Goal: Task Accomplishment & Management: Use online tool/utility

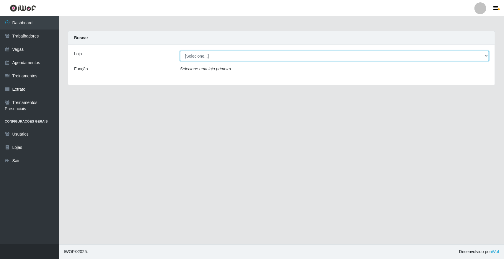
click at [485, 56] on select "[Selecione...] [GEOGRAPHIC_DATA]" at bounding box center [334, 56] width 309 height 10
select select "65"
click at [180, 51] on select "[Selecione...] [GEOGRAPHIC_DATA]" at bounding box center [334, 56] width 309 height 10
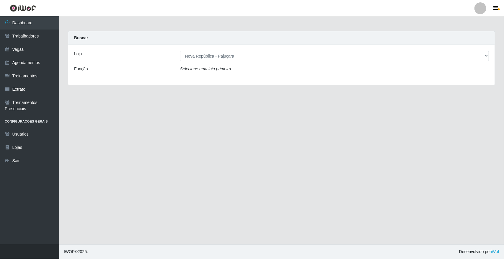
drag, startPoint x: 483, startPoint y: 58, endPoint x: 476, endPoint y: 76, distance: 19.4
click at [476, 76] on div "Loja [Selecione...] Nova República - Pajuçara Função Selecione uma loja primeir…" at bounding box center [281, 65] width 427 height 40
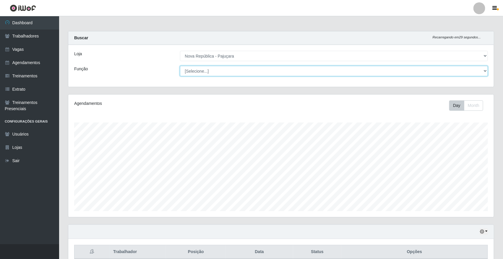
click at [483, 71] on select "[Selecione...] Balconista Operador de Caixa Repositor" at bounding box center [334, 71] width 308 height 10
click at [485, 69] on select "[Selecione...] Balconista Operador de Caixa Repositor" at bounding box center [334, 71] width 308 height 10
select select "22"
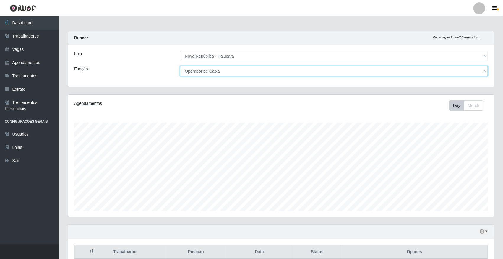
click at [180, 66] on select "[Selecione...] Balconista Operador de Caixa Repositor" at bounding box center [334, 71] width 308 height 10
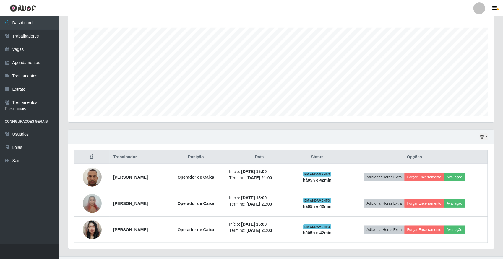
scroll to position [103, 0]
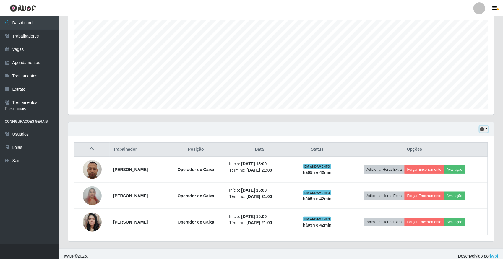
click at [485, 128] on button "button" at bounding box center [484, 129] width 8 height 7
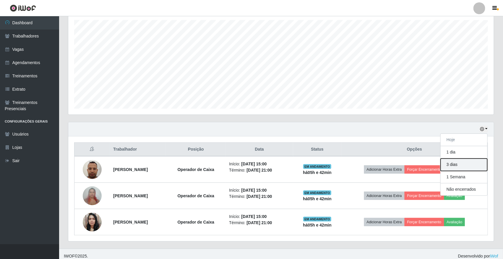
click at [467, 165] on button "3 dias" at bounding box center [464, 165] width 47 height 12
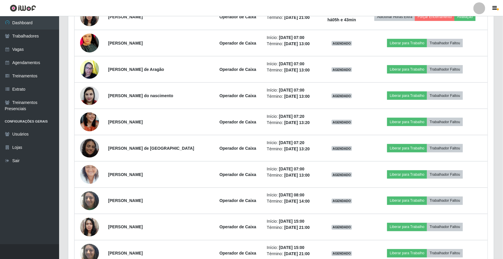
scroll to position [324, 0]
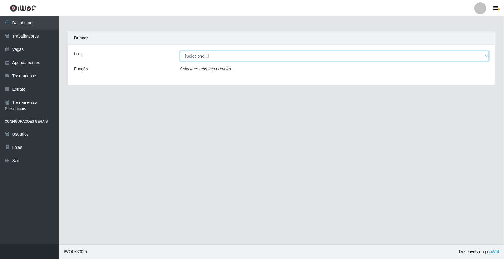
click at [215, 56] on select "[Selecione...] [GEOGRAPHIC_DATA]" at bounding box center [334, 56] width 309 height 10
click at [215, 57] on select "[Selecione...] [GEOGRAPHIC_DATA]" at bounding box center [334, 56] width 309 height 10
click at [215, 60] on select "[Selecione...] [GEOGRAPHIC_DATA]" at bounding box center [334, 56] width 309 height 10
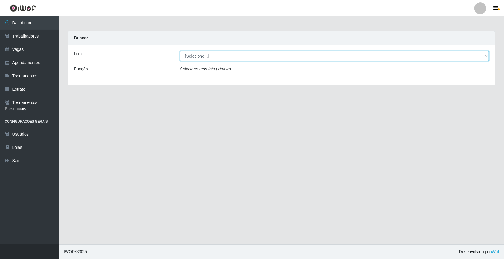
click at [215, 60] on select "[Selecione...] [GEOGRAPHIC_DATA]" at bounding box center [334, 56] width 309 height 10
select select "65"
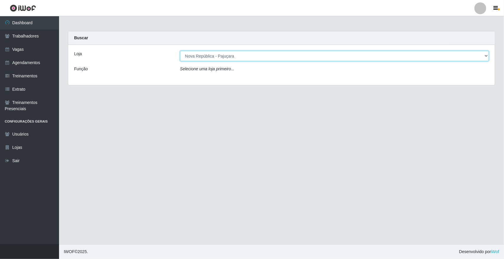
click at [180, 51] on select "[Selecione...] [GEOGRAPHIC_DATA]" at bounding box center [334, 56] width 309 height 10
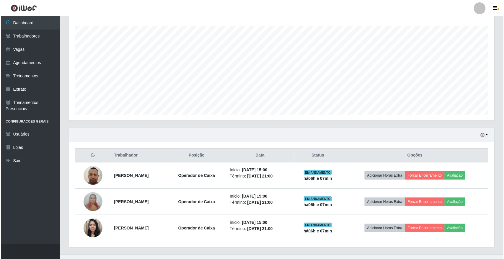
scroll to position [108, 0]
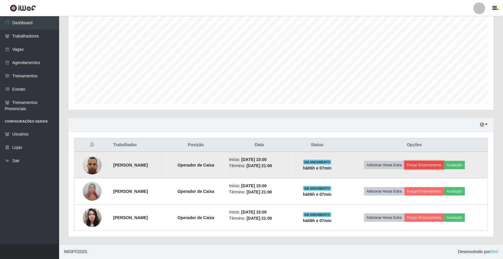
click at [435, 164] on button "Forçar Encerramento" at bounding box center [424, 165] width 40 height 8
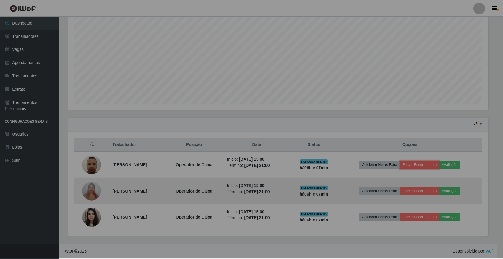
scroll to position [123, 425]
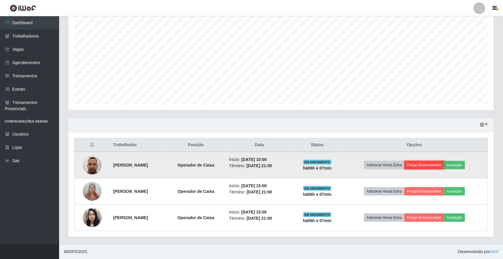
click at [440, 166] on button "Forçar Encerramento" at bounding box center [424, 165] width 40 height 8
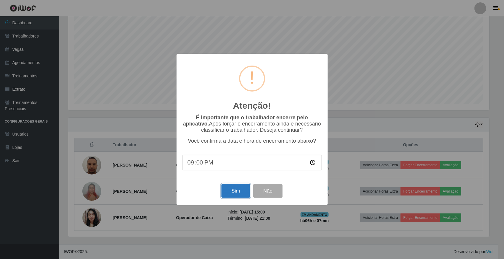
click at [241, 190] on button "Sim" at bounding box center [236, 191] width 29 height 14
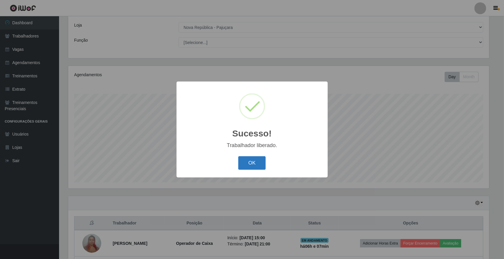
click at [257, 159] on button "OK" at bounding box center [251, 163] width 27 height 14
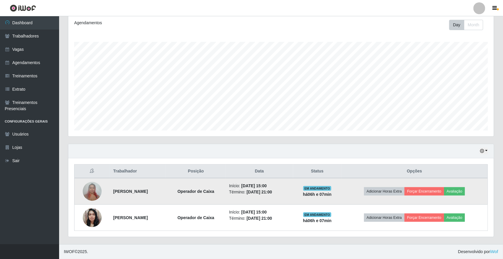
scroll to position [81, 0]
click at [420, 189] on button "Forçar Encerramento" at bounding box center [424, 191] width 40 height 8
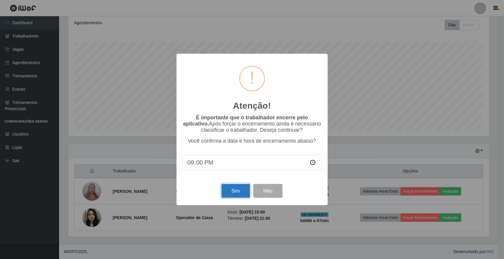
click at [237, 188] on button "Sim" at bounding box center [236, 191] width 29 height 14
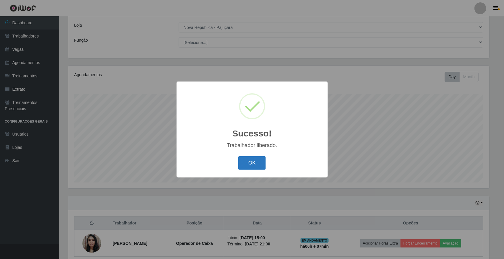
click at [264, 165] on button "OK" at bounding box center [251, 163] width 27 height 14
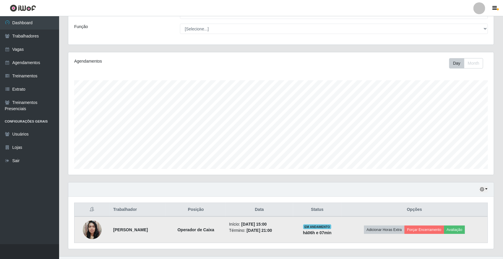
scroll to position [0, 0]
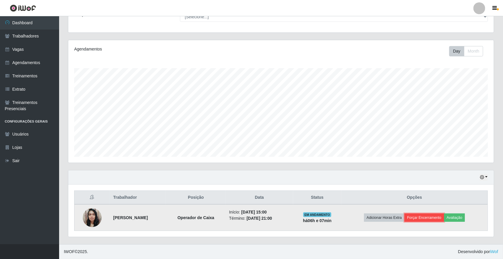
click at [431, 216] on button "Forçar Encerramento" at bounding box center [424, 218] width 40 height 8
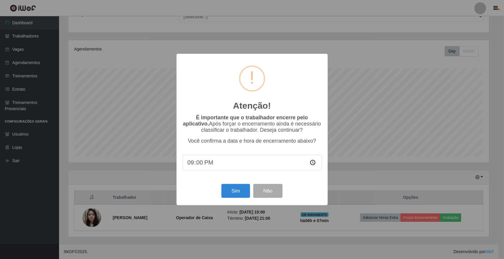
click at [235, 199] on div "Sim Não" at bounding box center [252, 191] width 139 height 17
click at [237, 197] on button "Sim" at bounding box center [236, 191] width 29 height 14
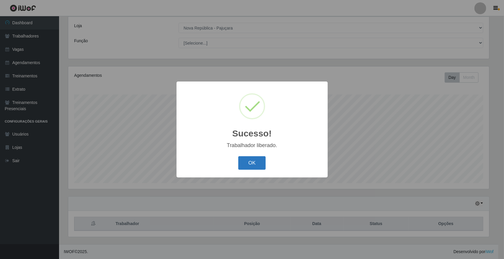
click at [249, 164] on button "OK" at bounding box center [251, 163] width 27 height 14
